Goal: Task Accomplishment & Management: Use online tool/utility

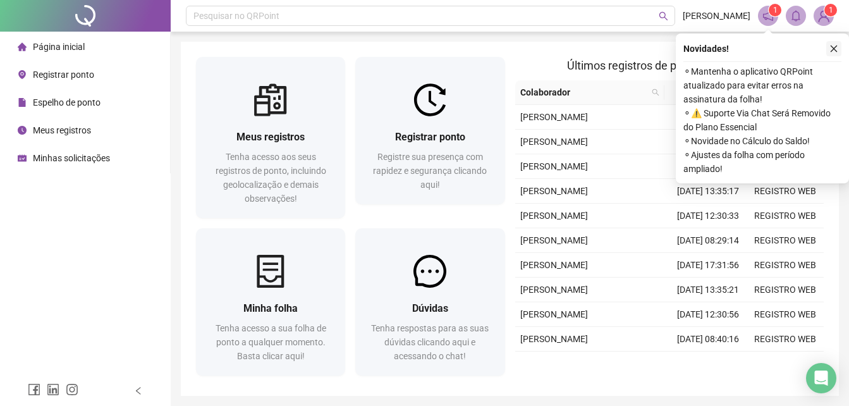
click at [837, 49] on icon "close" at bounding box center [834, 48] width 9 height 9
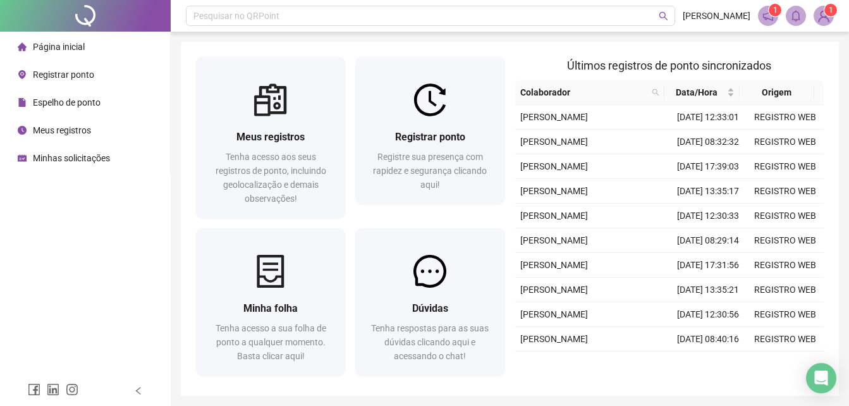
click at [72, 77] on span "Registrar ponto" at bounding box center [63, 75] width 61 height 10
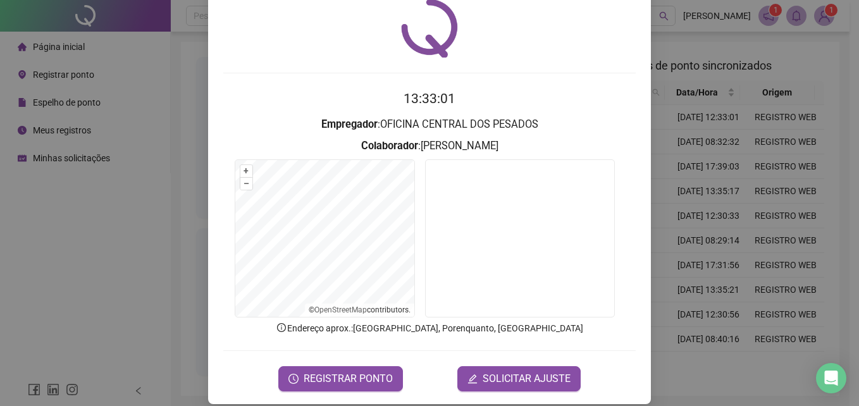
scroll to position [60, 0]
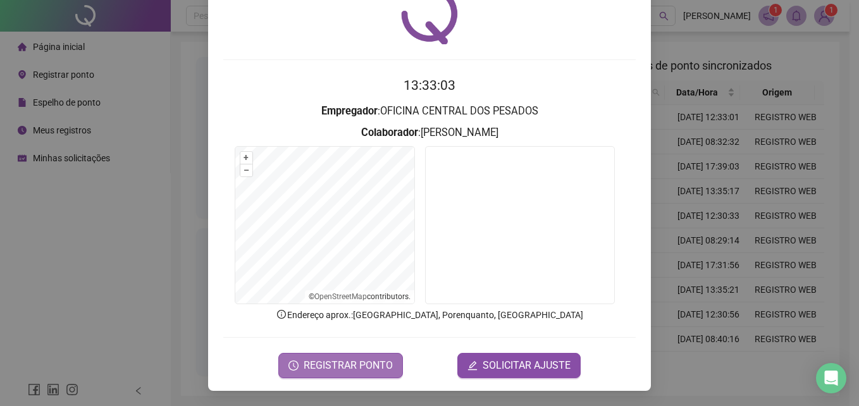
click at [328, 369] on span "REGISTRAR PONTO" at bounding box center [348, 365] width 89 height 15
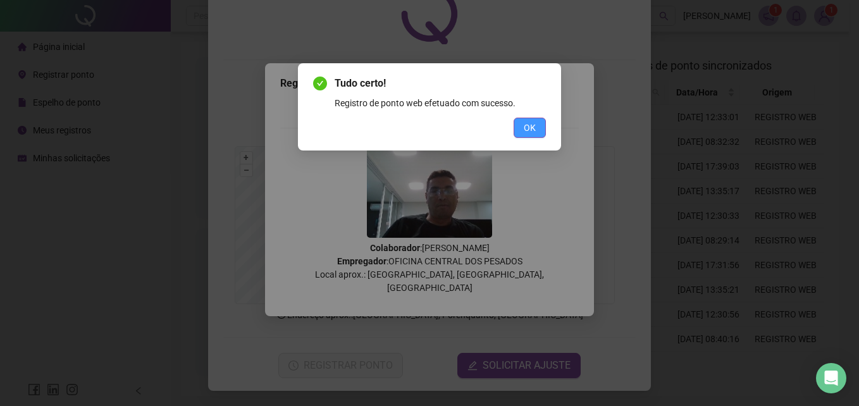
click at [529, 132] on span "OK" at bounding box center [530, 128] width 12 height 14
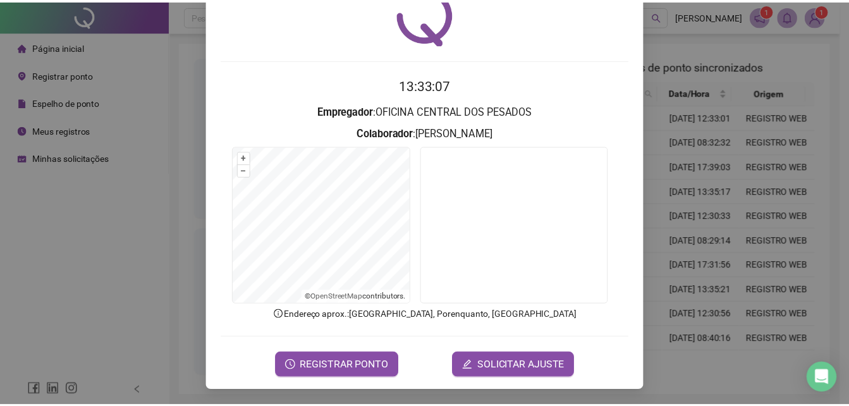
scroll to position [0, 0]
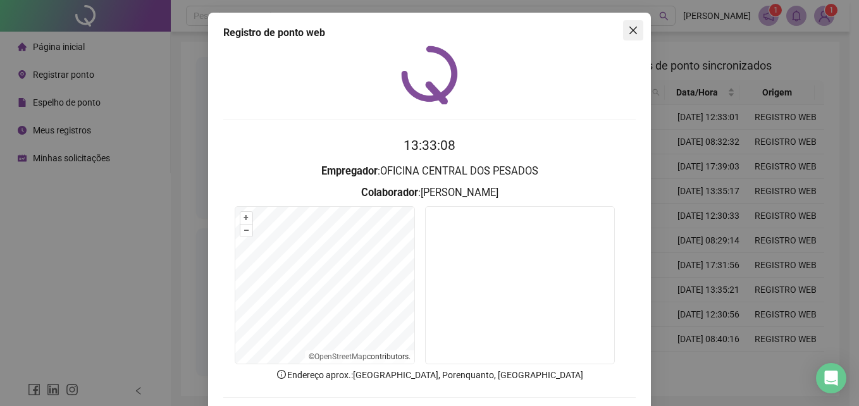
click at [629, 28] on icon "close" at bounding box center [633, 31] width 8 height 8
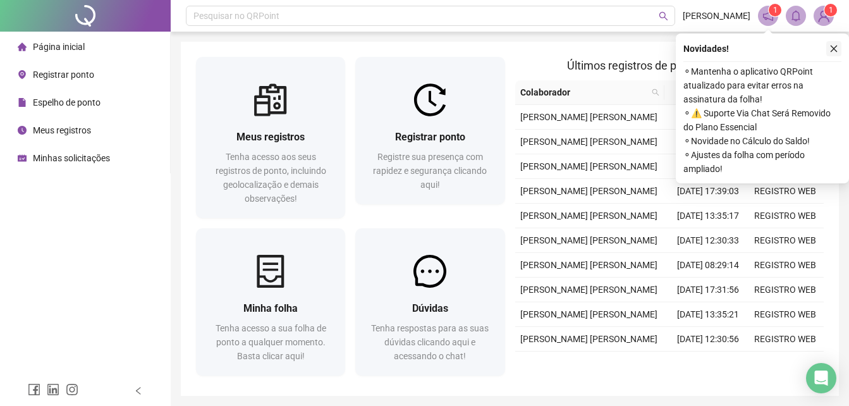
click at [835, 47] on icon "close" at bounding box center [834, 48] width 9 height 9
